Goal: Browse casually

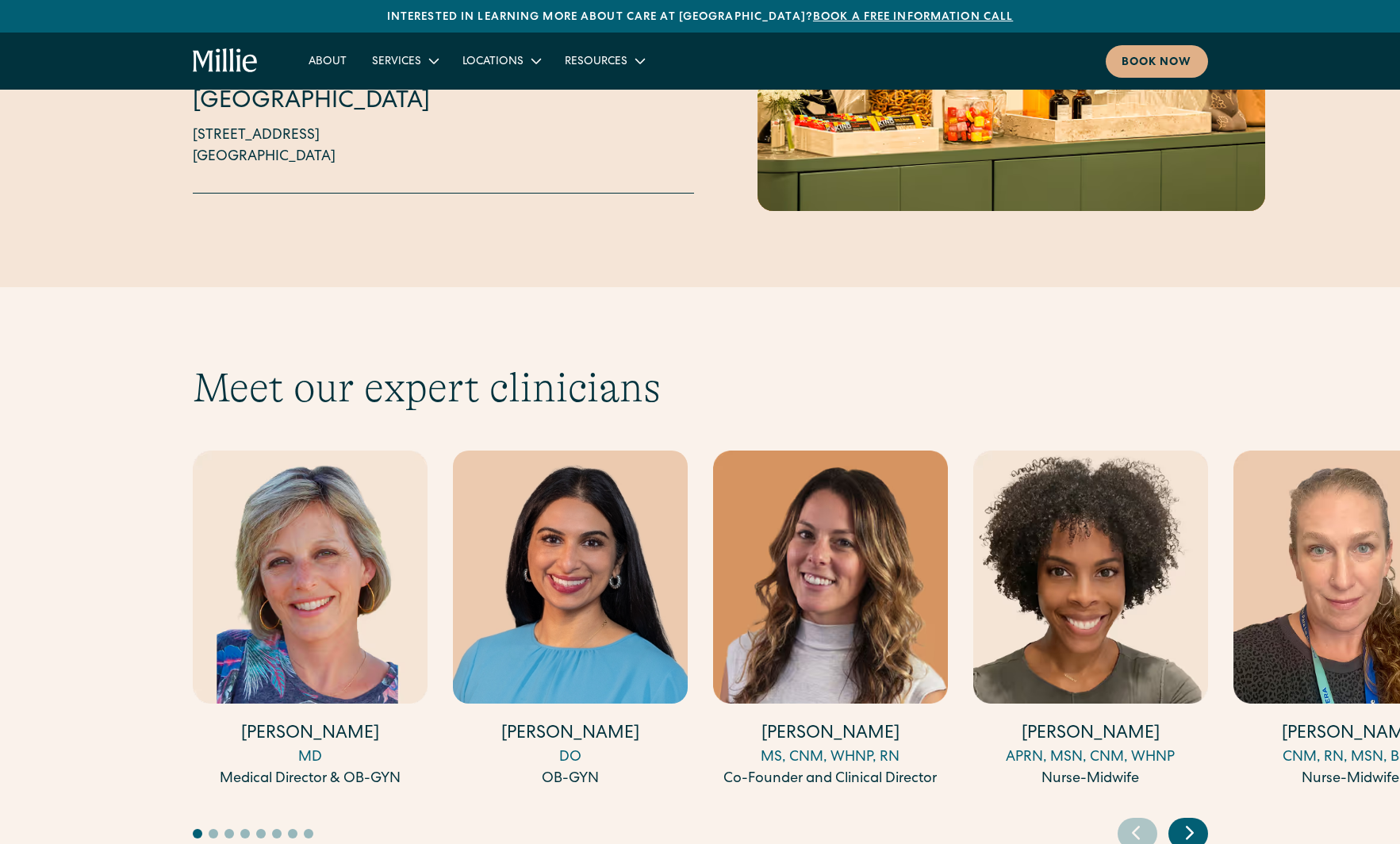
scroll to position [4126, 0]
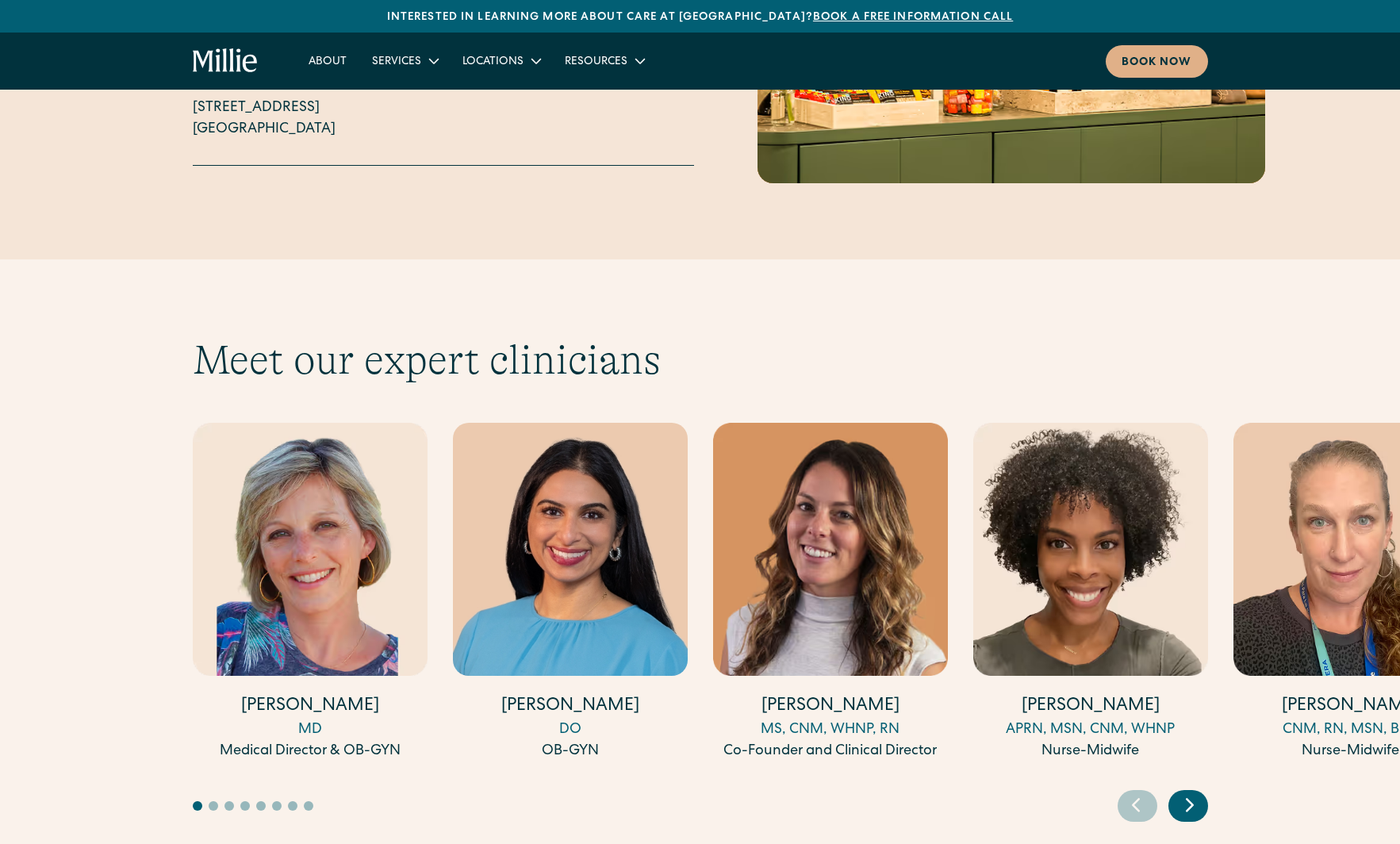
click at [1191, 793] on icon "Next slide" at bounding box center [1190, 805] width 24 height 25
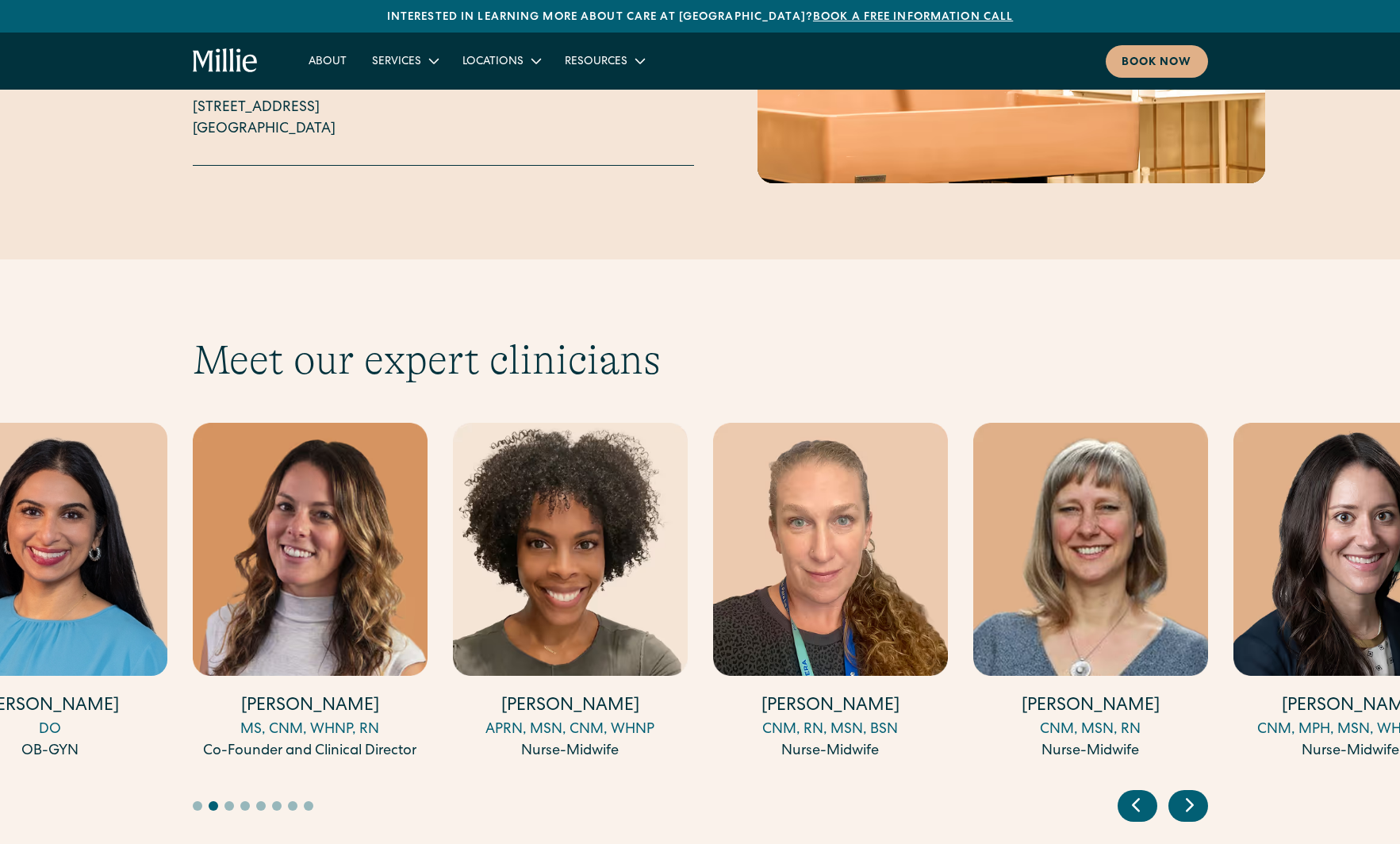
click at [1191, 793] on icon "Next slide" at bounding box center [1190, 805] width 24 height 25
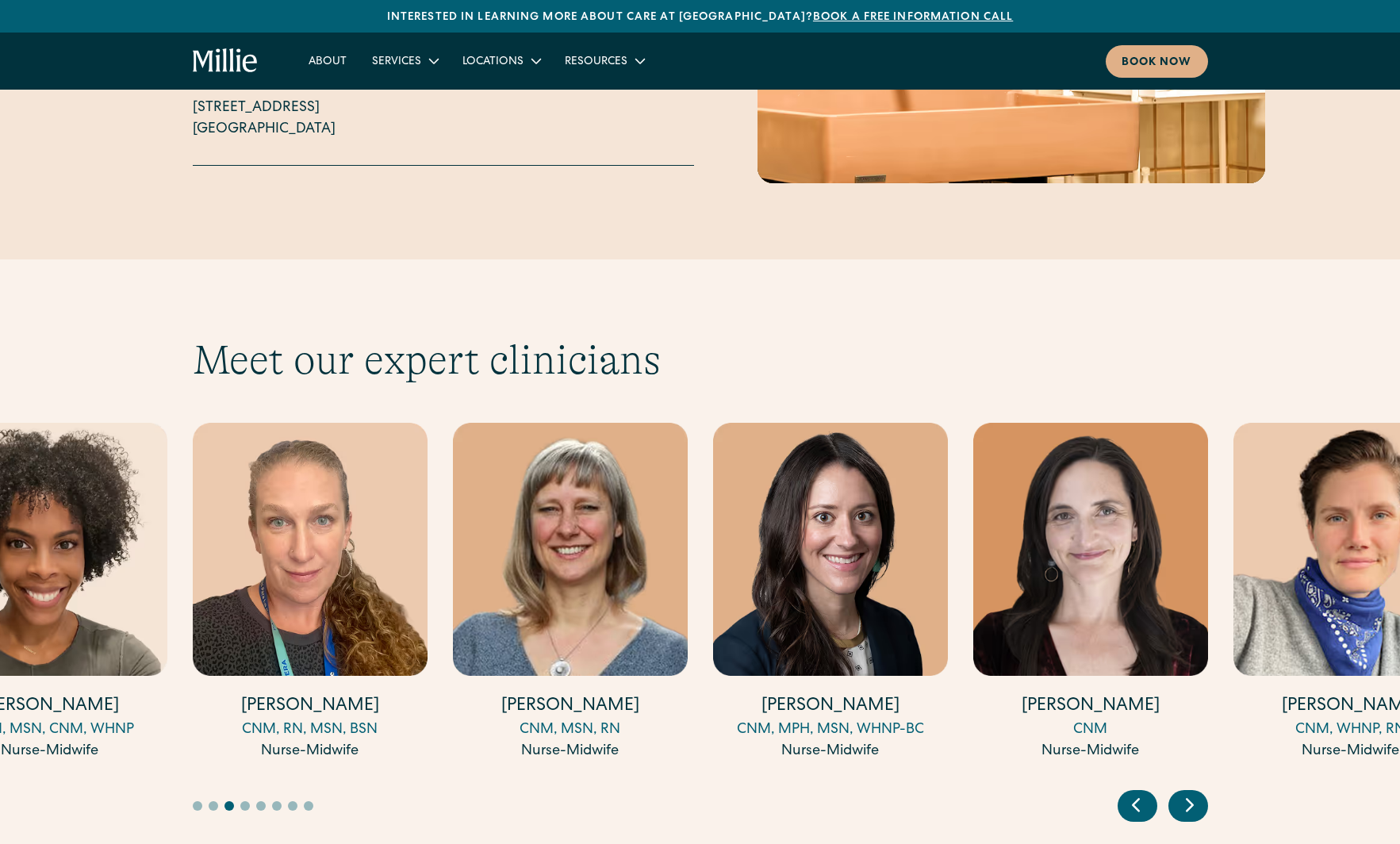
click at [1191, 793] on icon "Next slide" at bounding box center [1190, 805] width 24 height 25
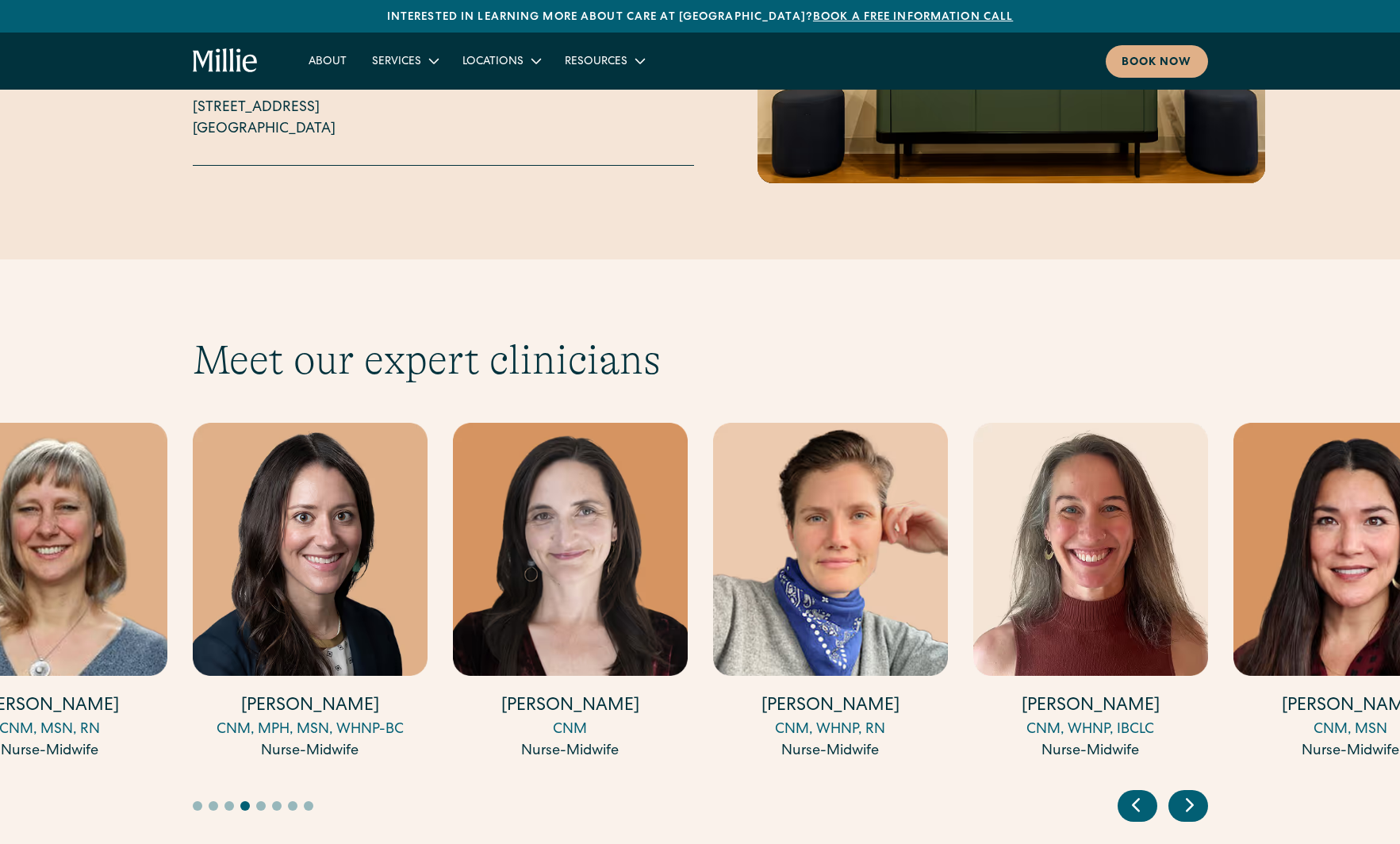
click at [1191, 793] on icon "Next slide" at bounding box center [1190, 805] width 24 height 25
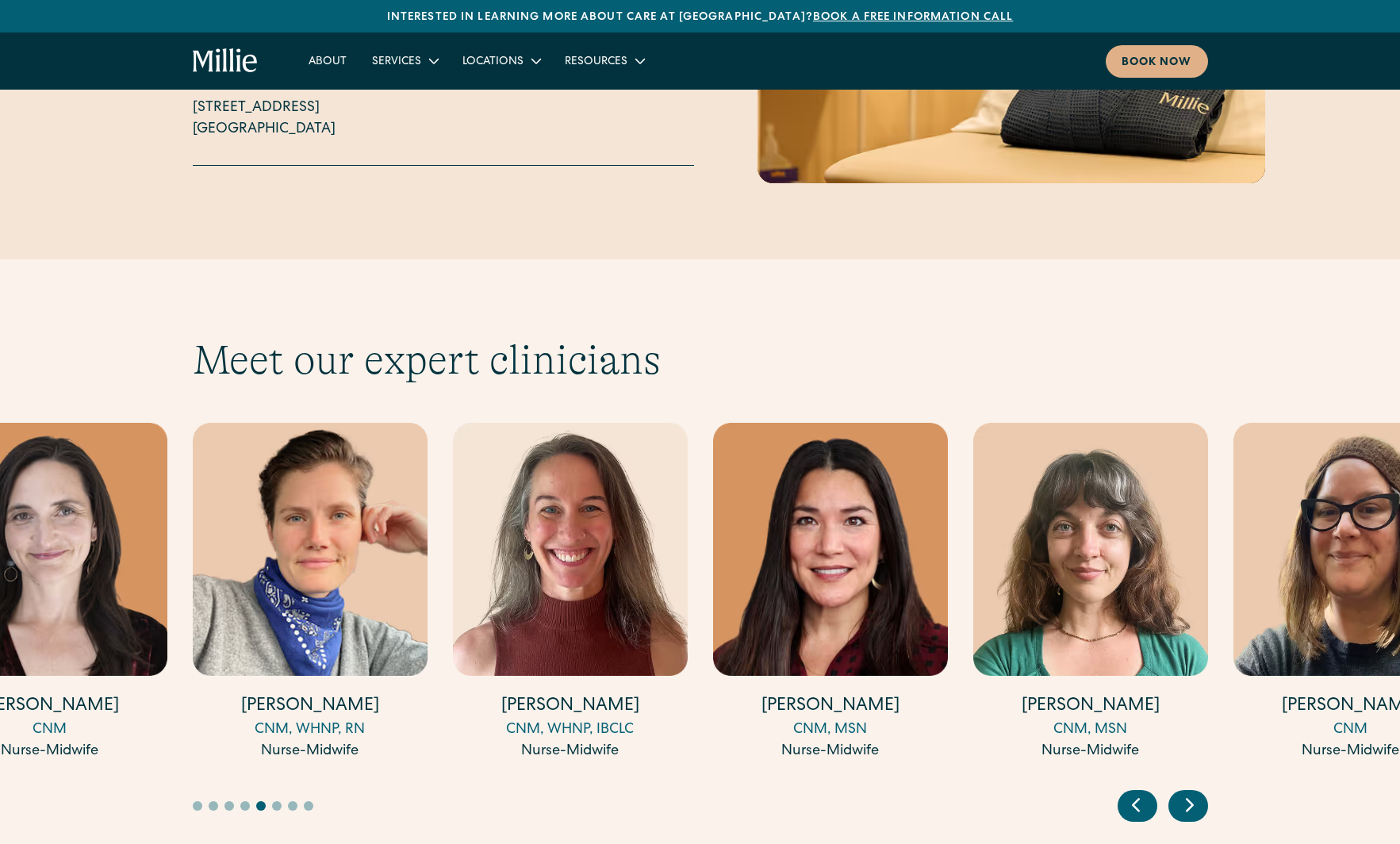
click at [1191, 793] on icon "Next slide" at bounding box center [1190, 805] width 24 height 25
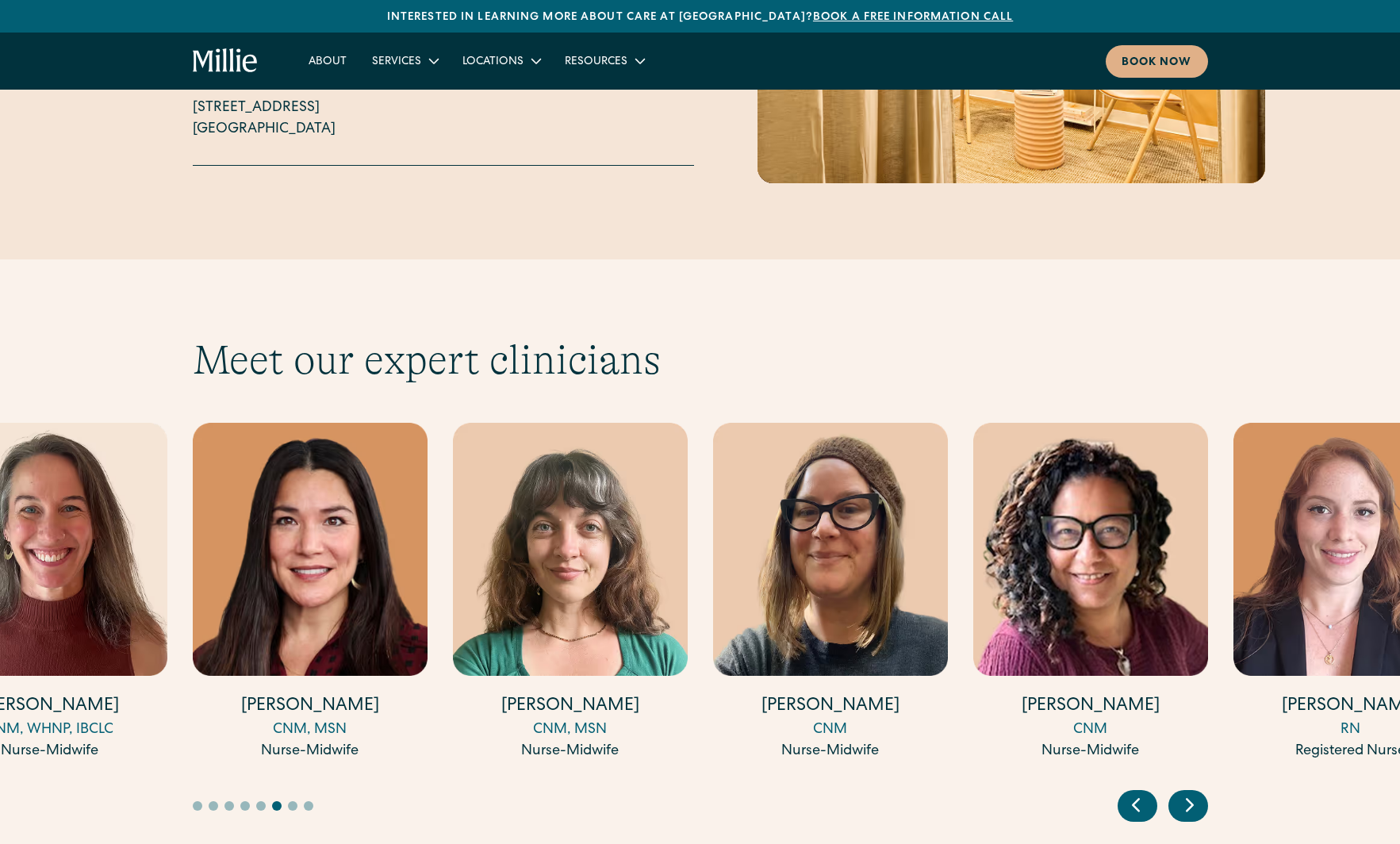
click at [1191, 793] on icon "Next slide" at bounding box center [1190, 805] width 24 height 25
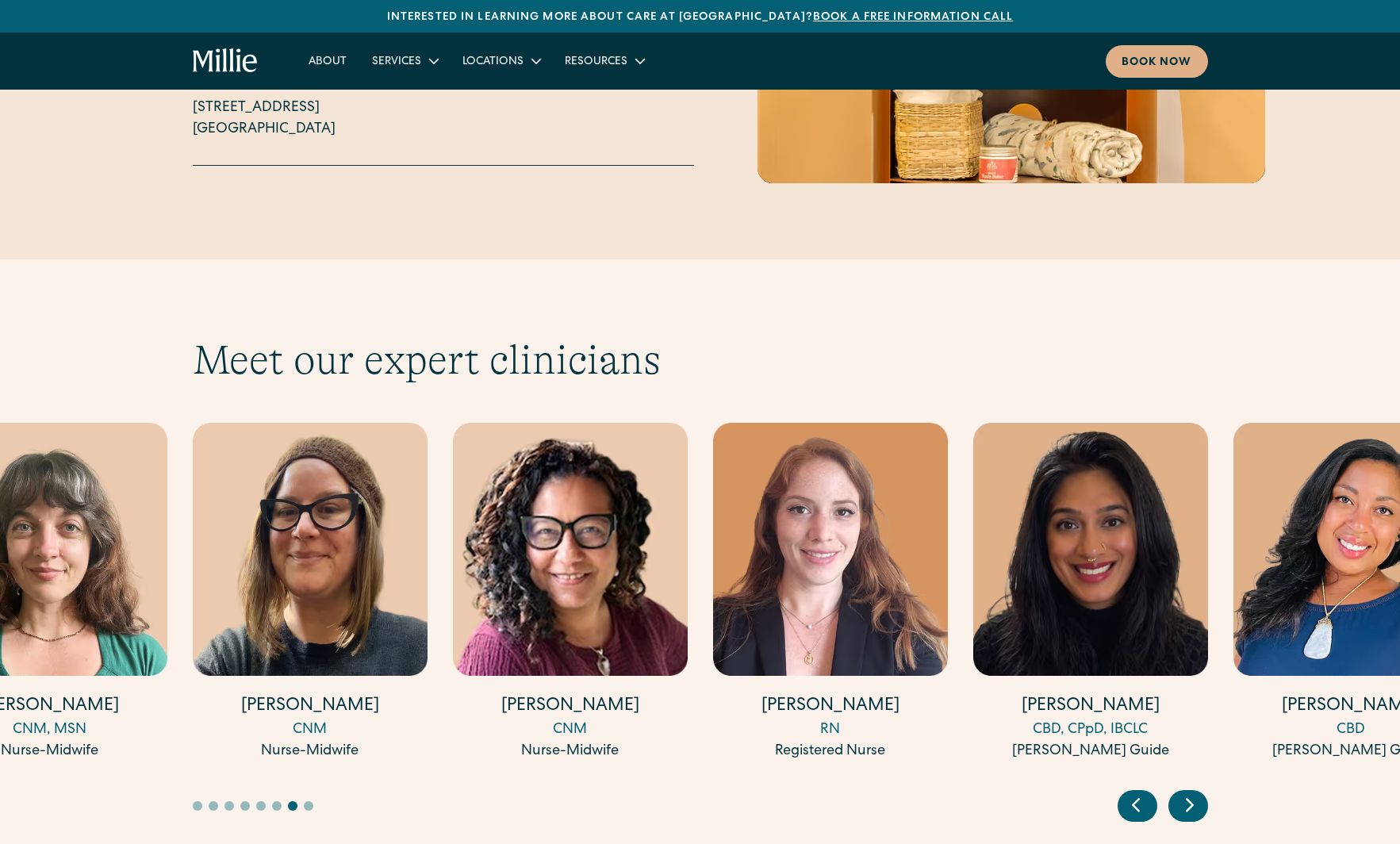
click at [1191, 793] on icon "Next slide" at bounding box center [1190, 805] width 24 height 25
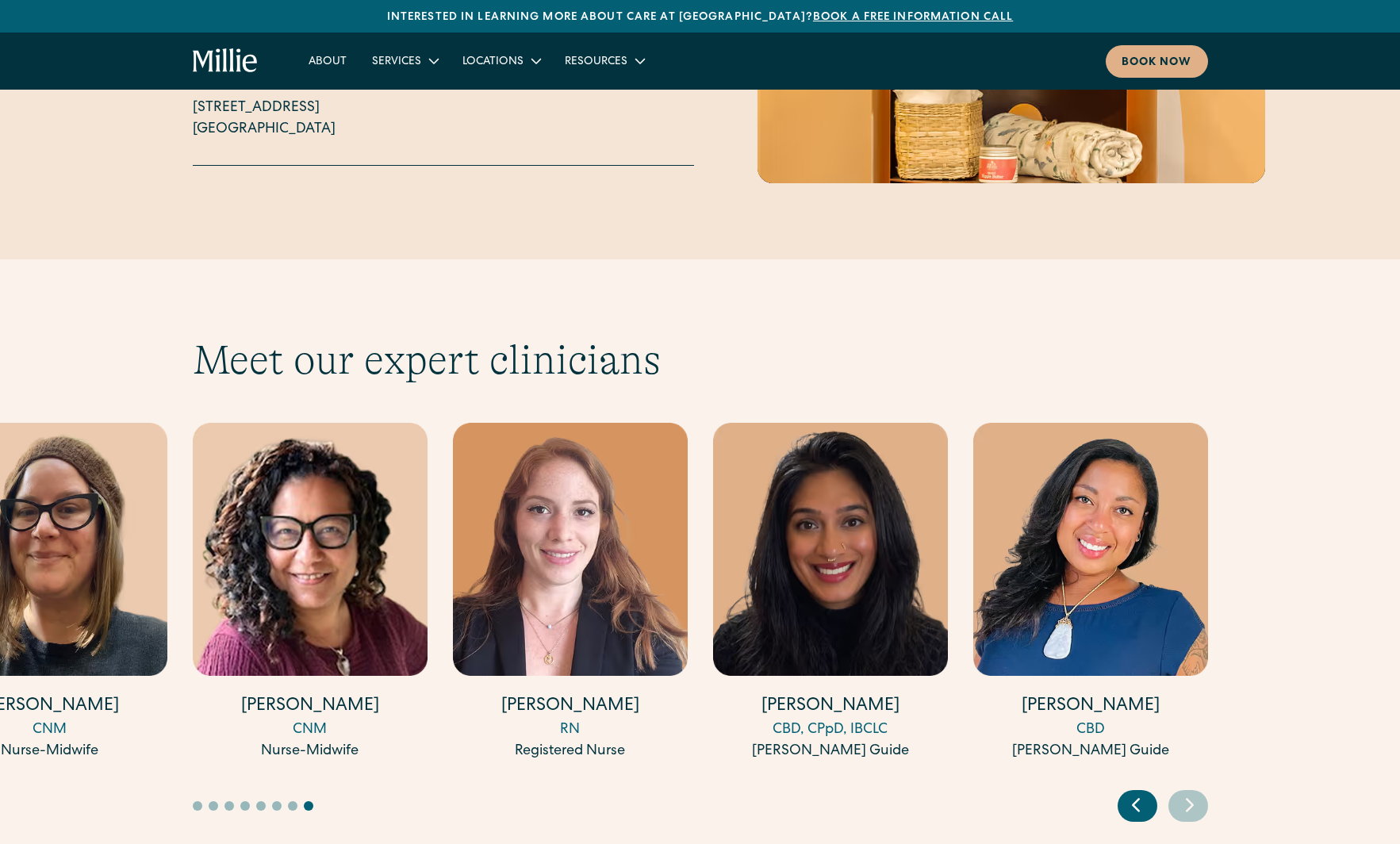
click at [1191, 793] on icon "Next slide" at bounding box center [1190, 805] width 24 height 25
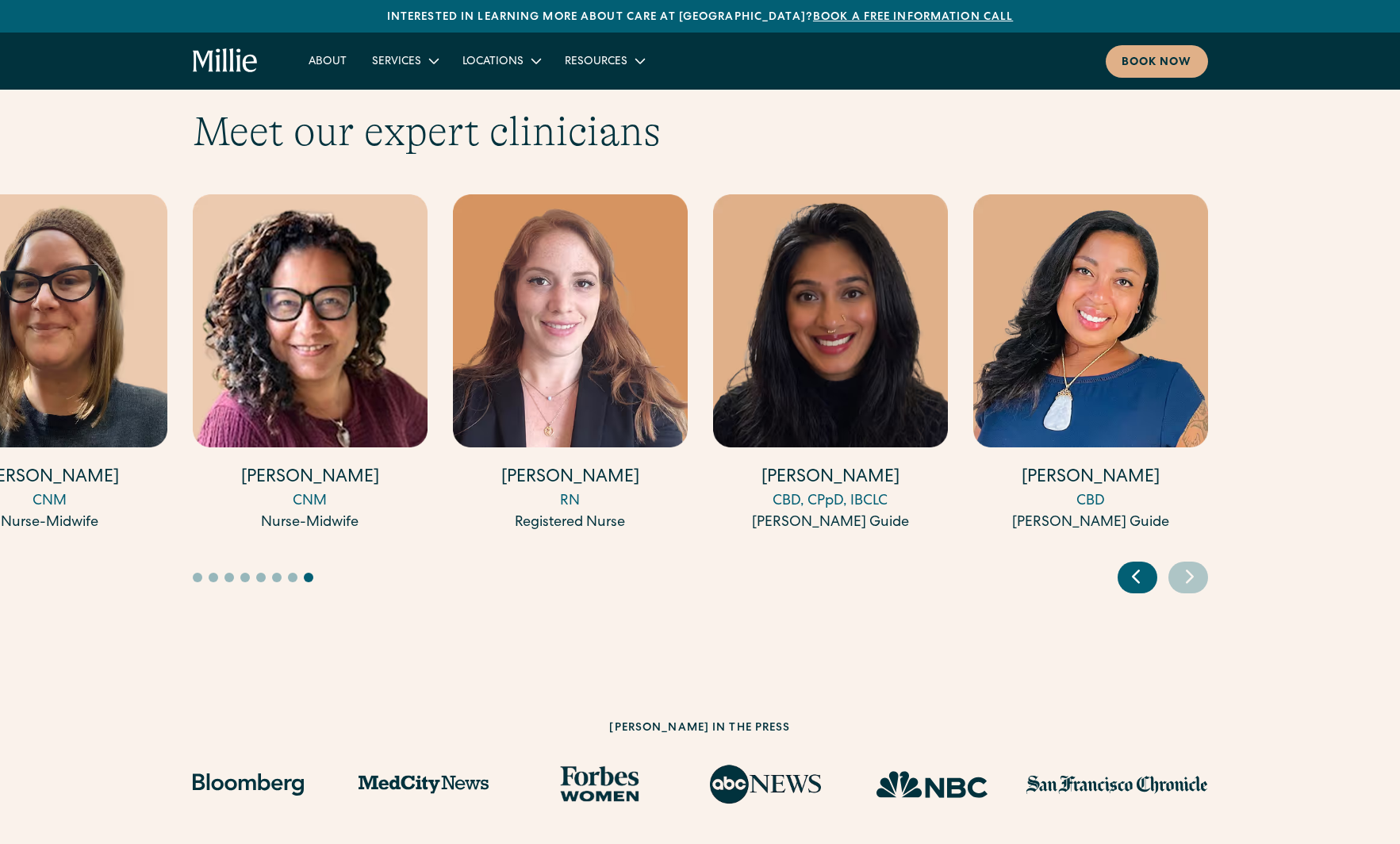
scroll to position [4364, 0]
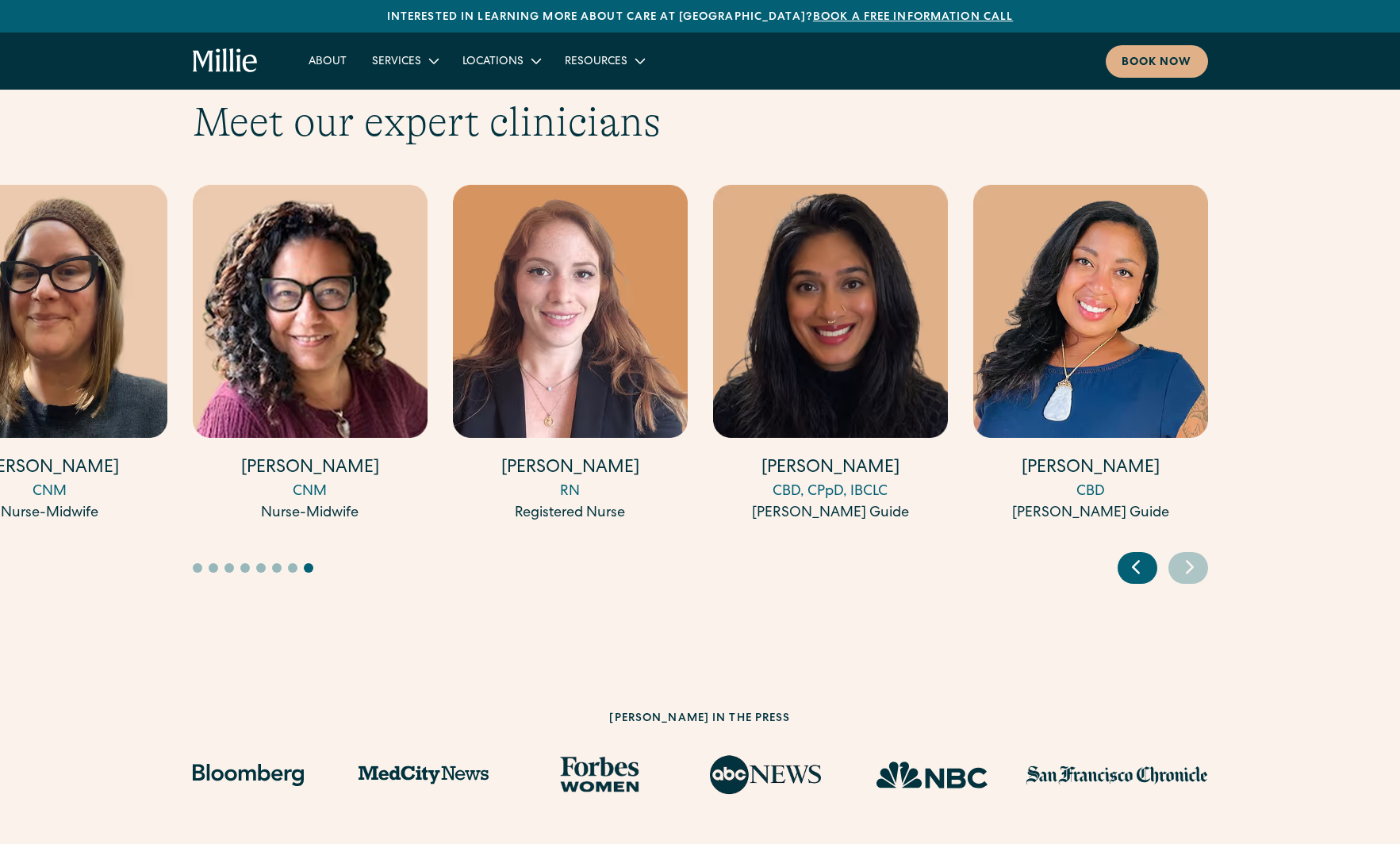
click at [1140, 555] on icon "Previous slide" at bounding box center [1136, 567] width 24 height 25
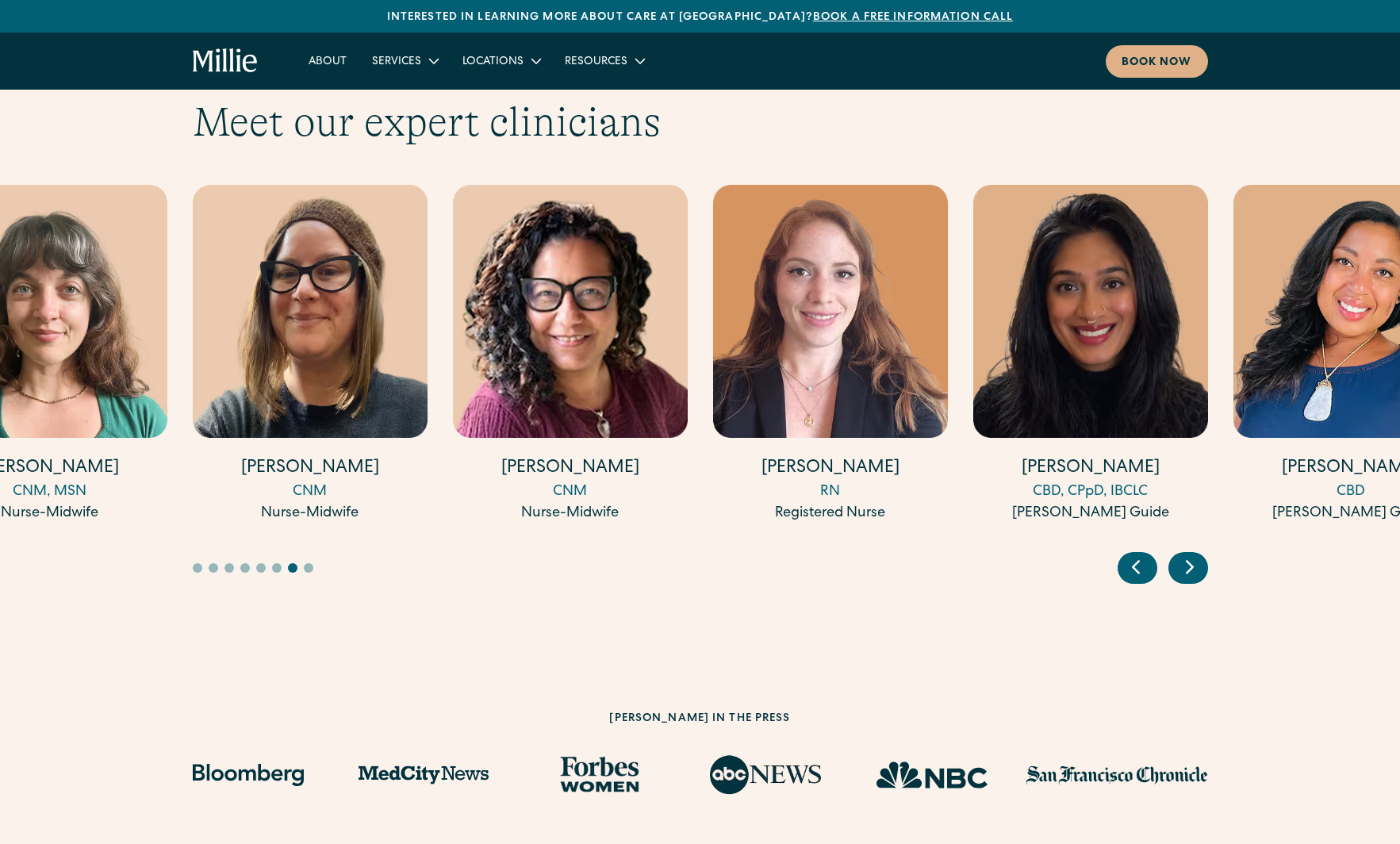
click at [1140, 555] on icon "Previous slide" at bounding box center [1136, 567] width 24 height 25
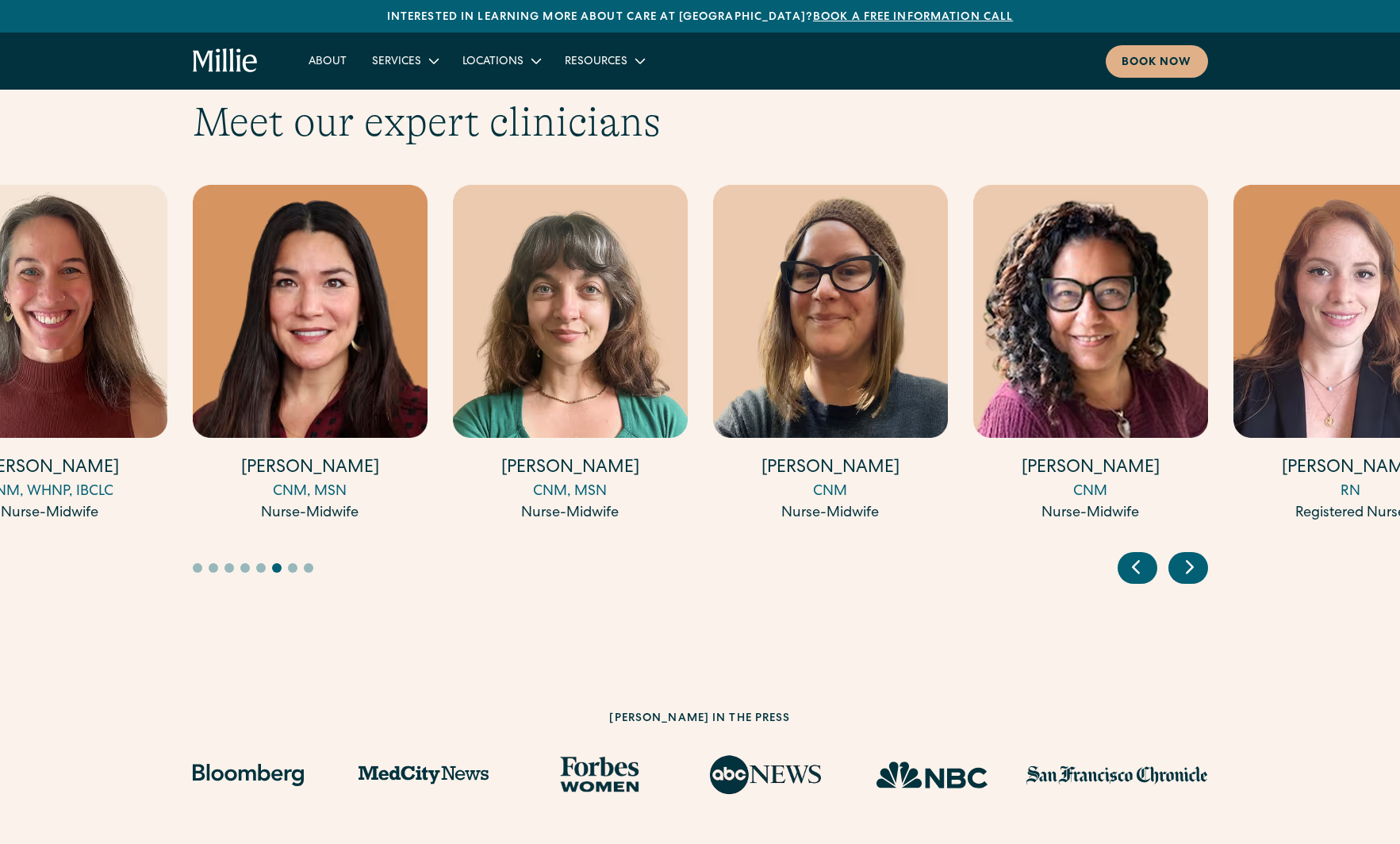
click at [1140, 555] on icon "Previous slide" at bounding box center [1136, 567] width 24 height 25
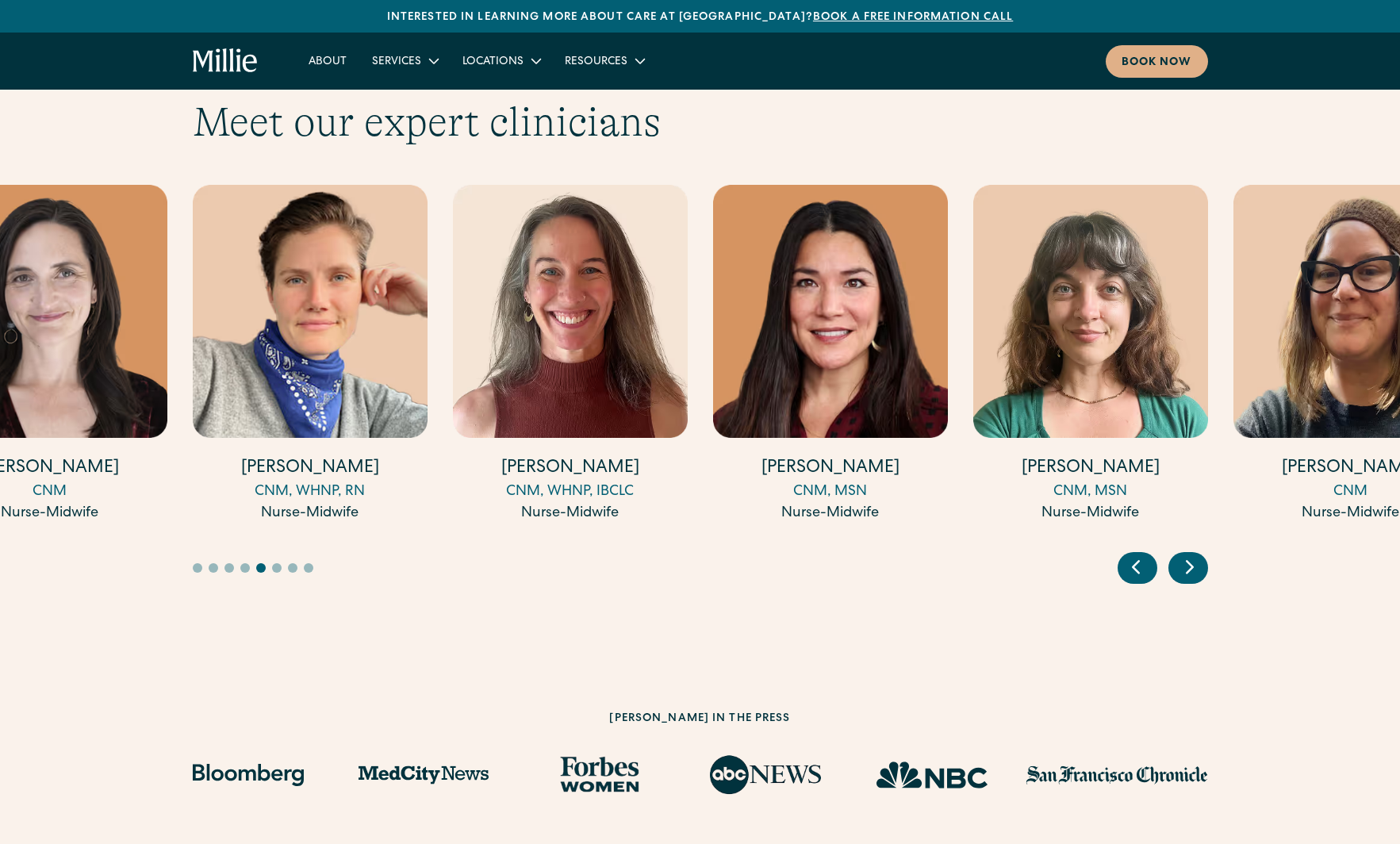
click at [1140, 555] on icon "Previous slide" at bounding box center [1136, 567] width 24 height 25
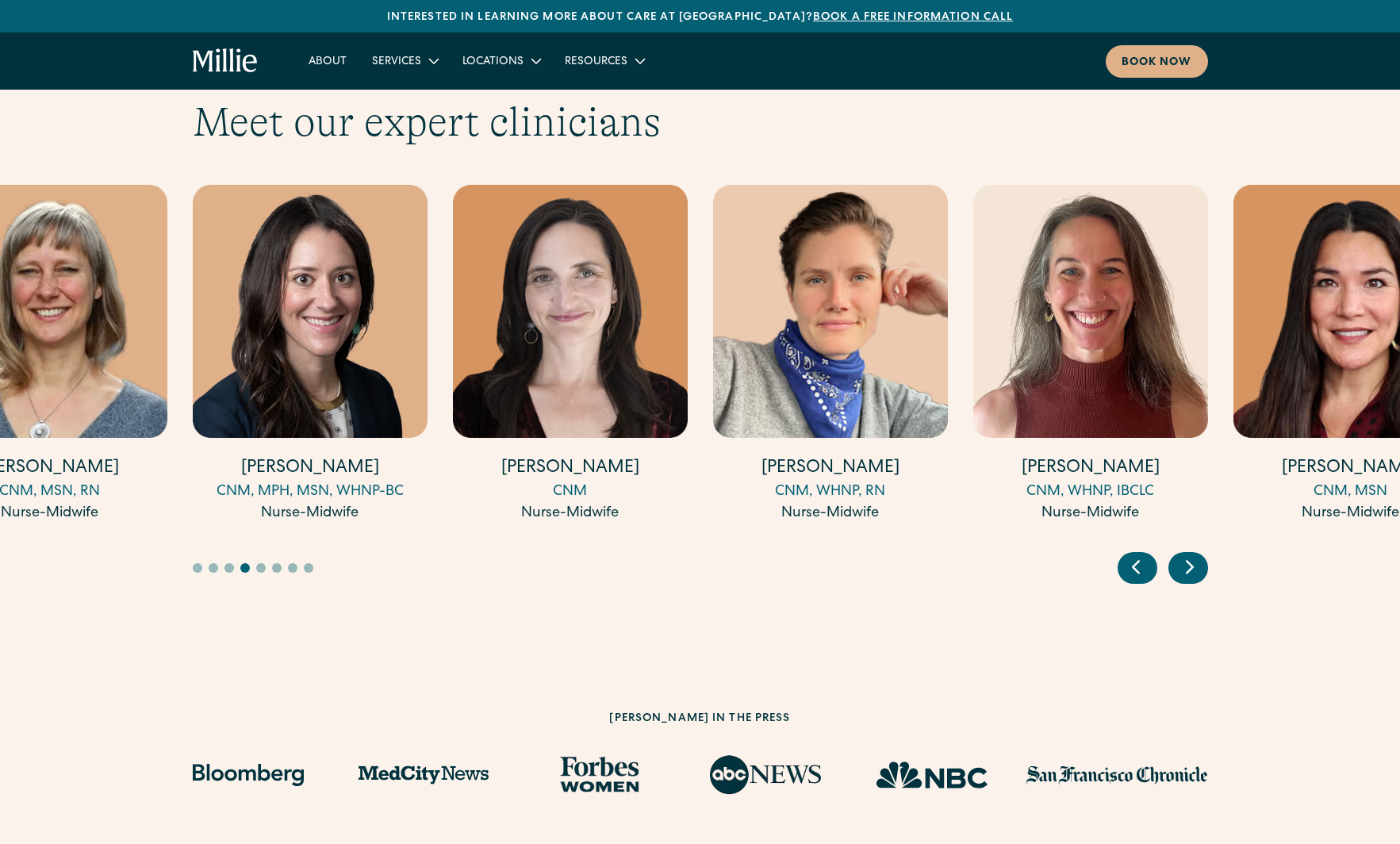
click at [1140, 555] on icon "Previous slide" at bounding box center [1136, 567] width 24 height 25
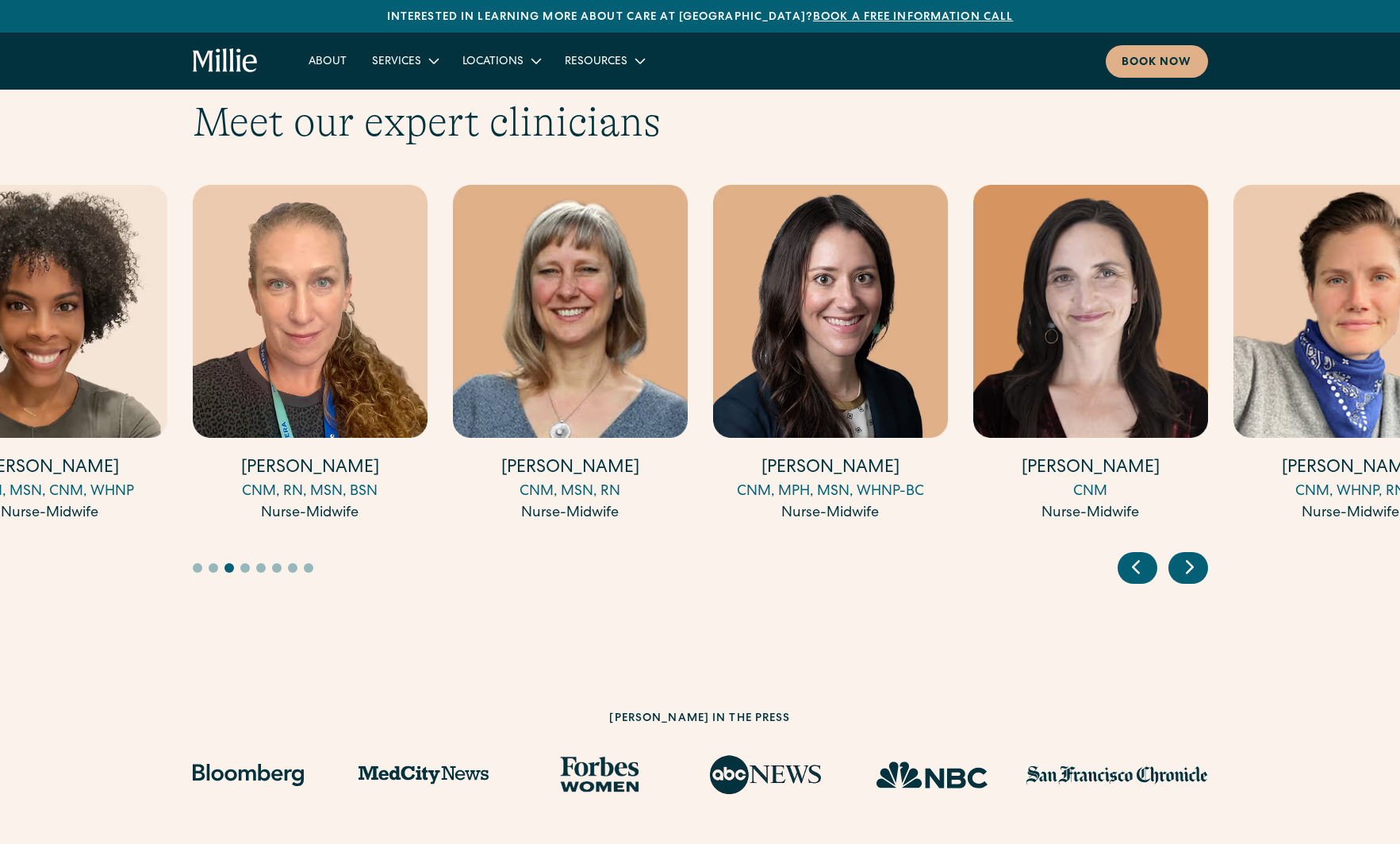
click at [1140, 555] on icon "Previous slide" at bounding box center [1136, 567] width 24 height 25
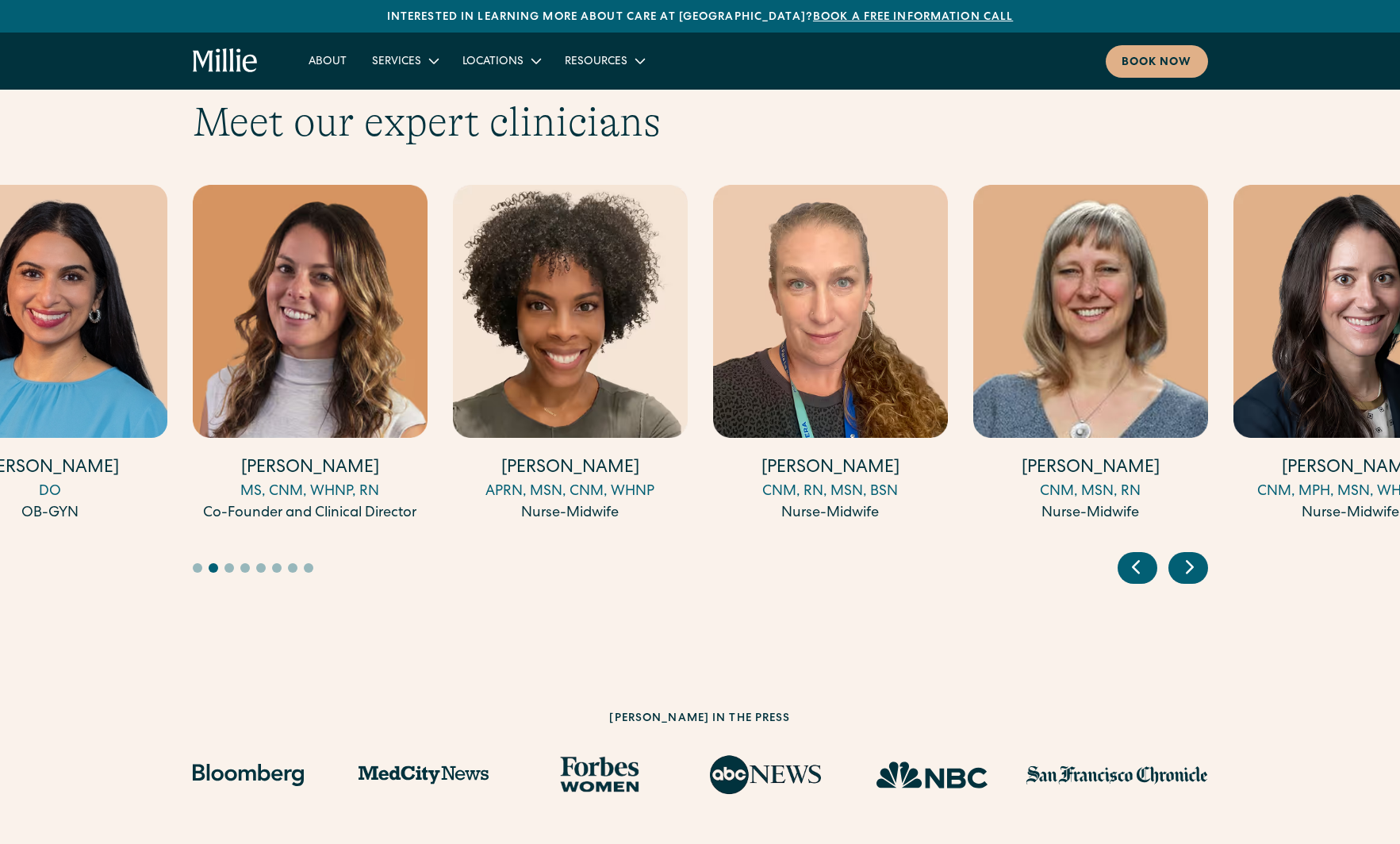
click at [1140, 555] on icon "Previous slide" at bounding box center [1136, 567] width 24 height 25
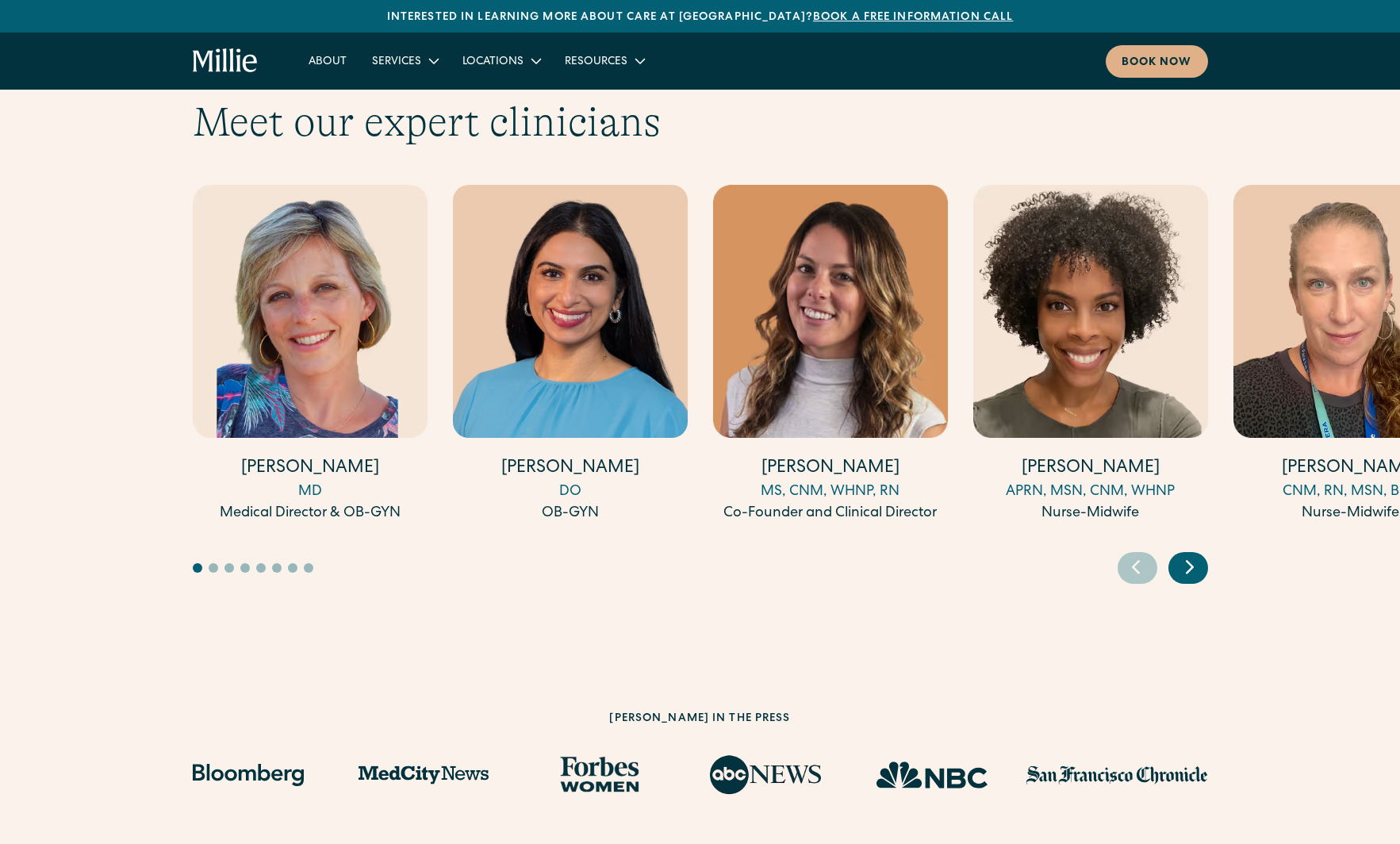
click at [1140, 555] on icon "Previous slide" at bounding box center [1136, 567] width 24 height 25
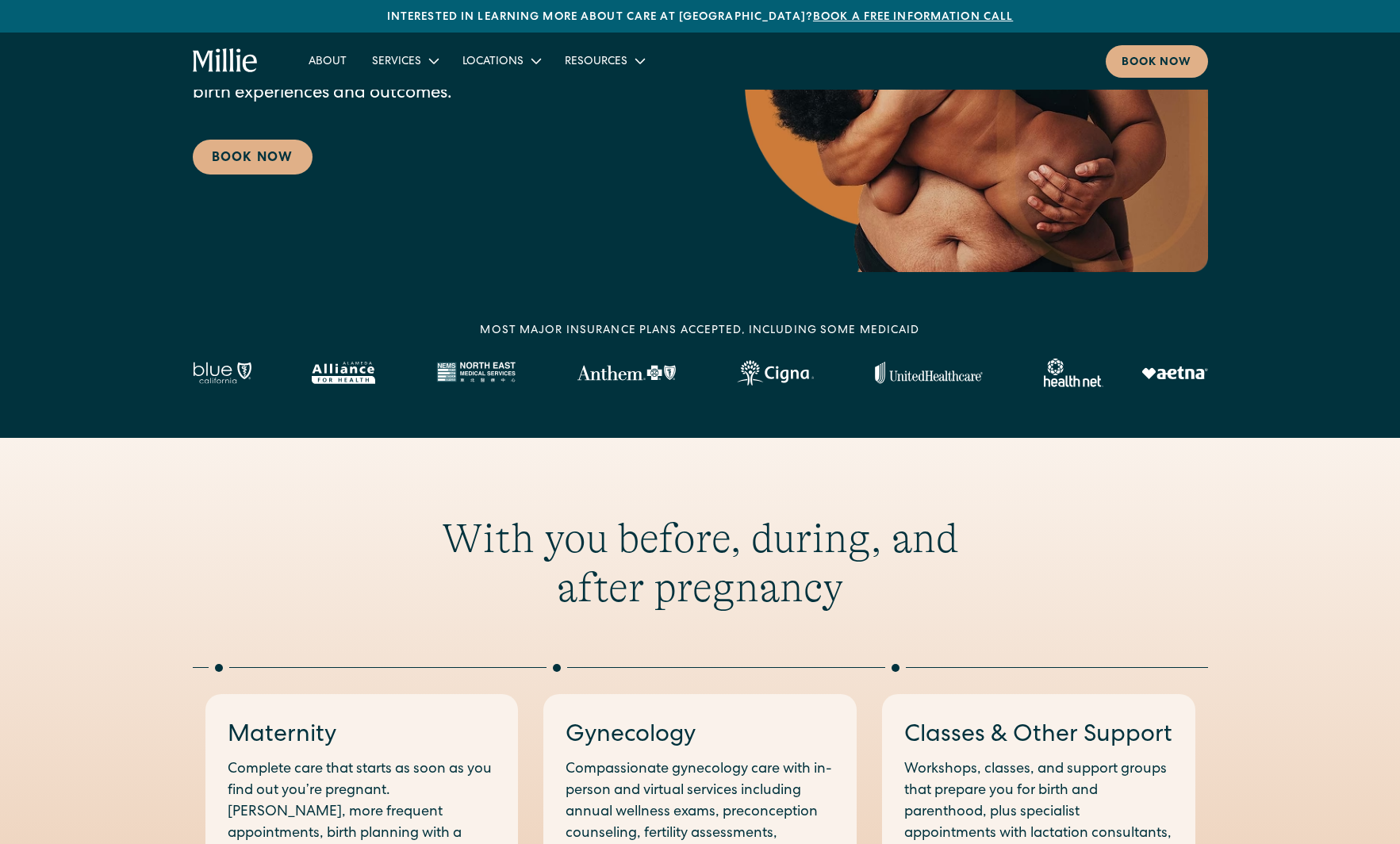
scroll to position [0, 0]
